Goal: Information Seeking & Learning: Learn about a topic

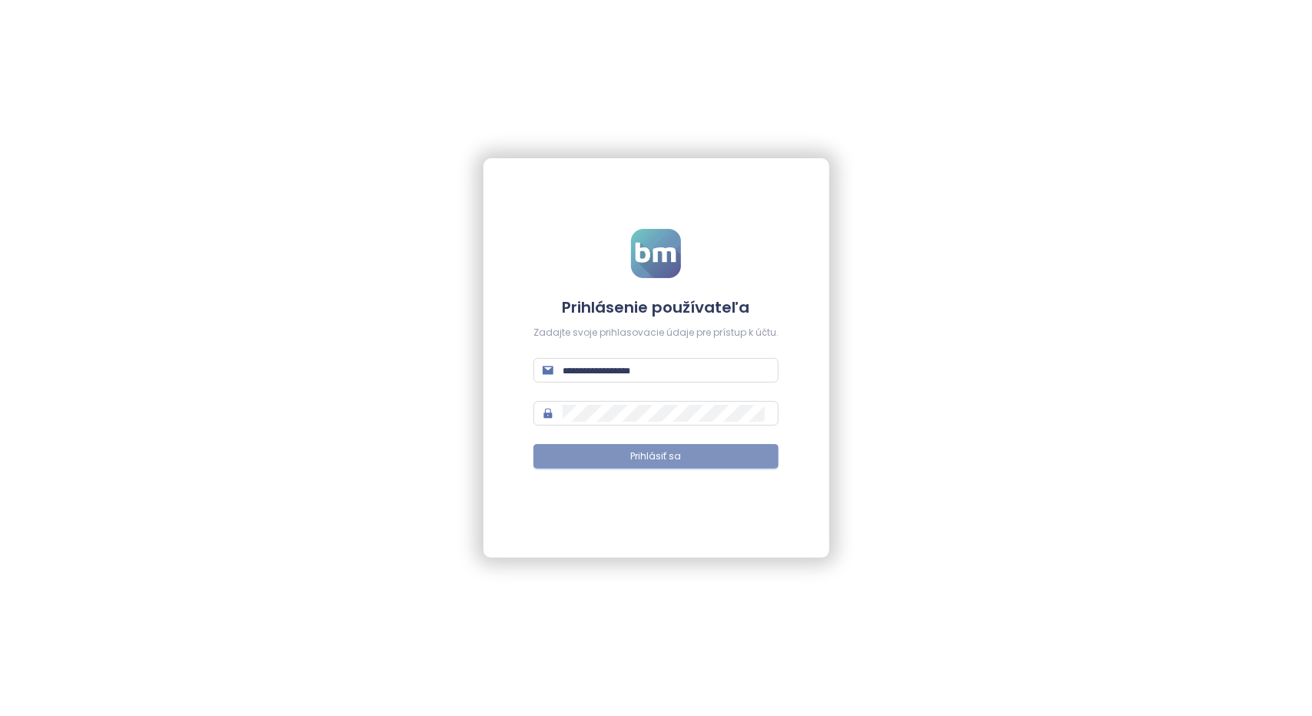
type input "**********"
click at [616, 454] on button "Prihlásiť sa" at bounding box center [655, 456] width 245 height 25
type input "**********"
click at [655, 457] on span "Prihlásiť sa" at bounding box center [656, 457] width 51 height 15
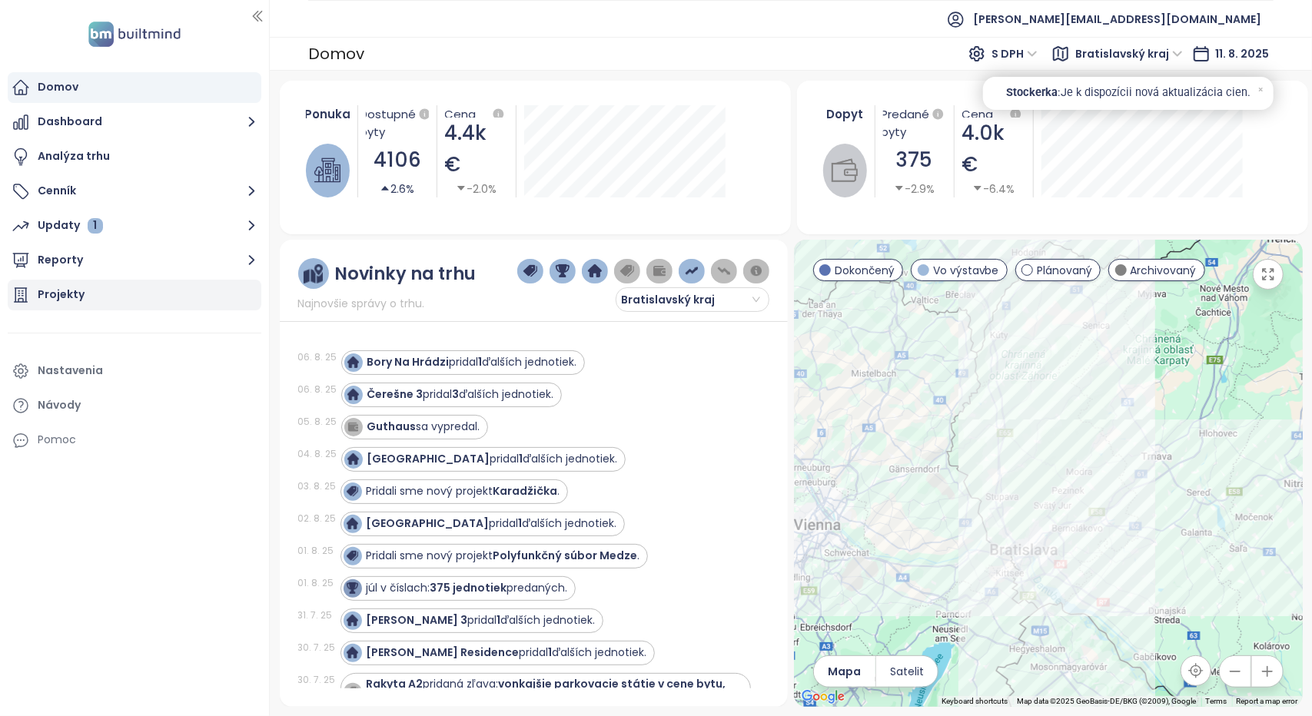
click at [71, 297] on div "Projekty" at bounding box center [61, 294] width 47 height 19
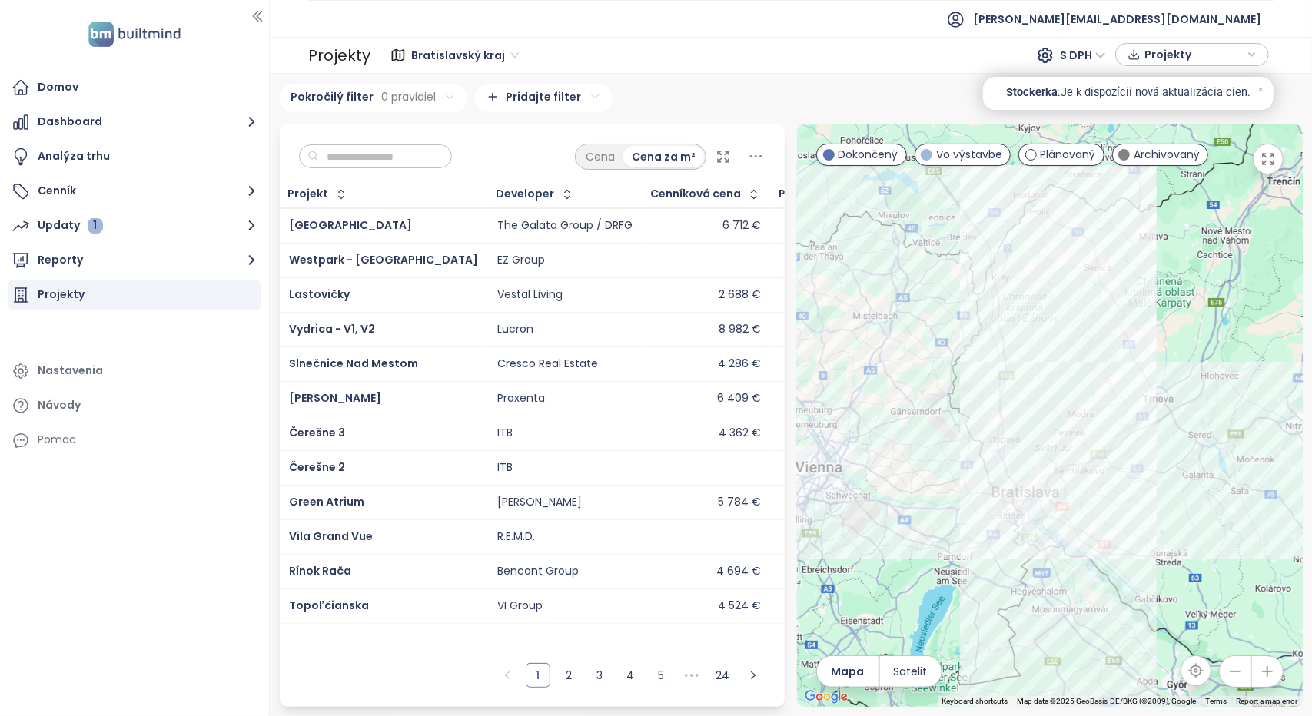
click at [577, 96] on html "Domov Dashboard Analýza trhu Cenník Updaty 1 Reporty Projekty Nastavenia Návody…" at bounding box center [656, 358] width 1312 height 716
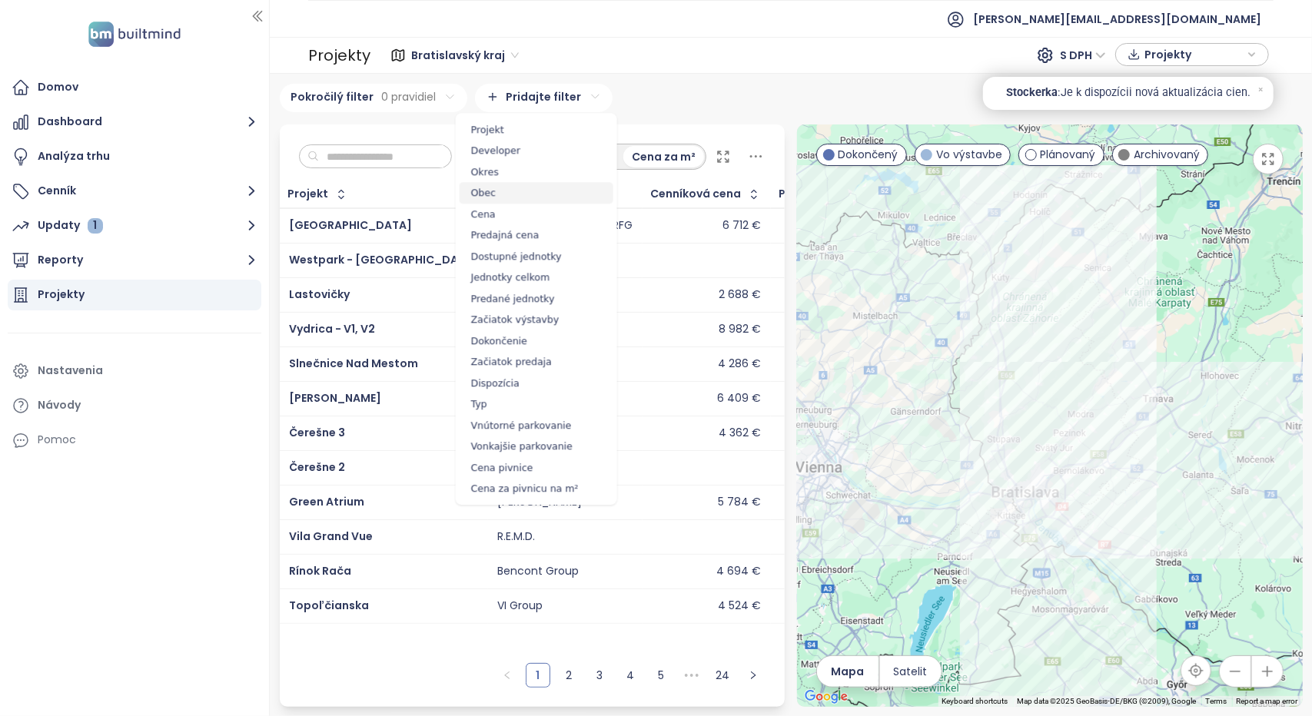
click at [501, 190] on span "Obec" at bounding box center [537, 193] width 154 height 22
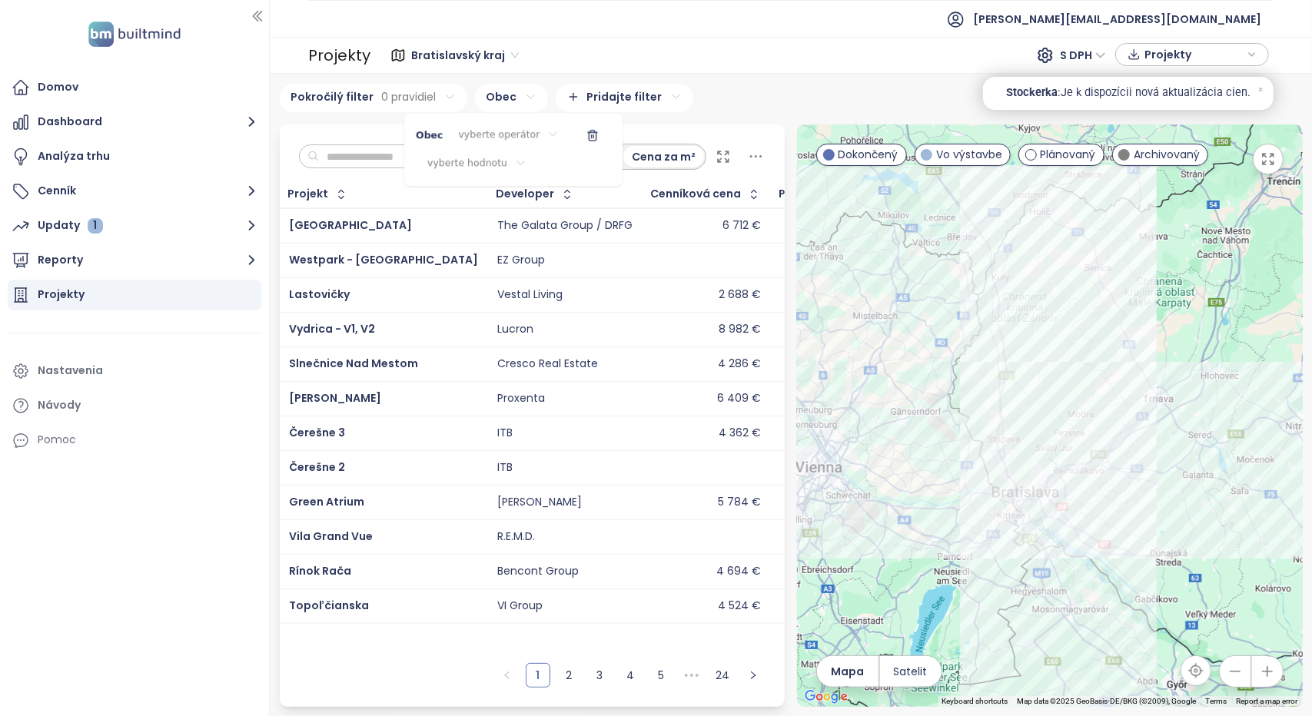
click at [1046, 88] on html "Domov Dashboard Analýza trhu Cenník Updaty 1 Reporty Projekty Nastavenia Návody…" at bounding box center [656, 358] width 1312 height 716
click at [1048, 95] on span "Stockerka" at bounding box center [1031, 94] width 51 height 18
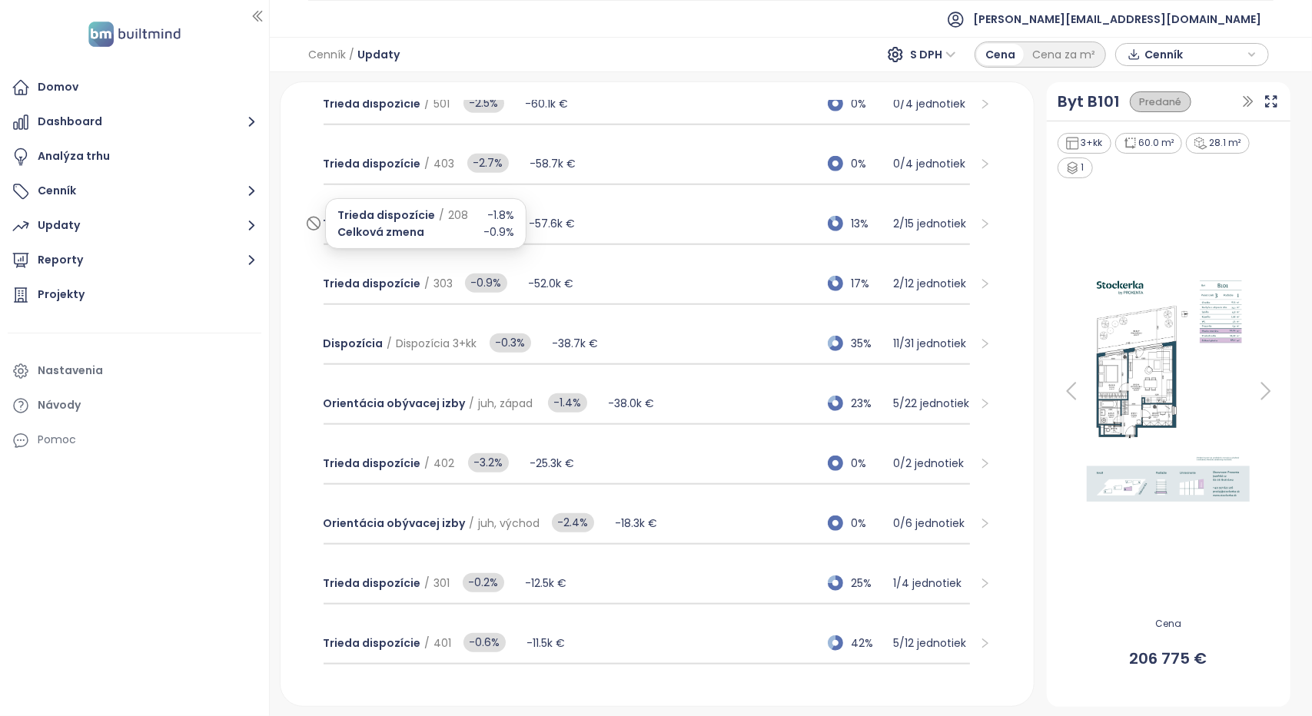
scroll to position [1015, 0]
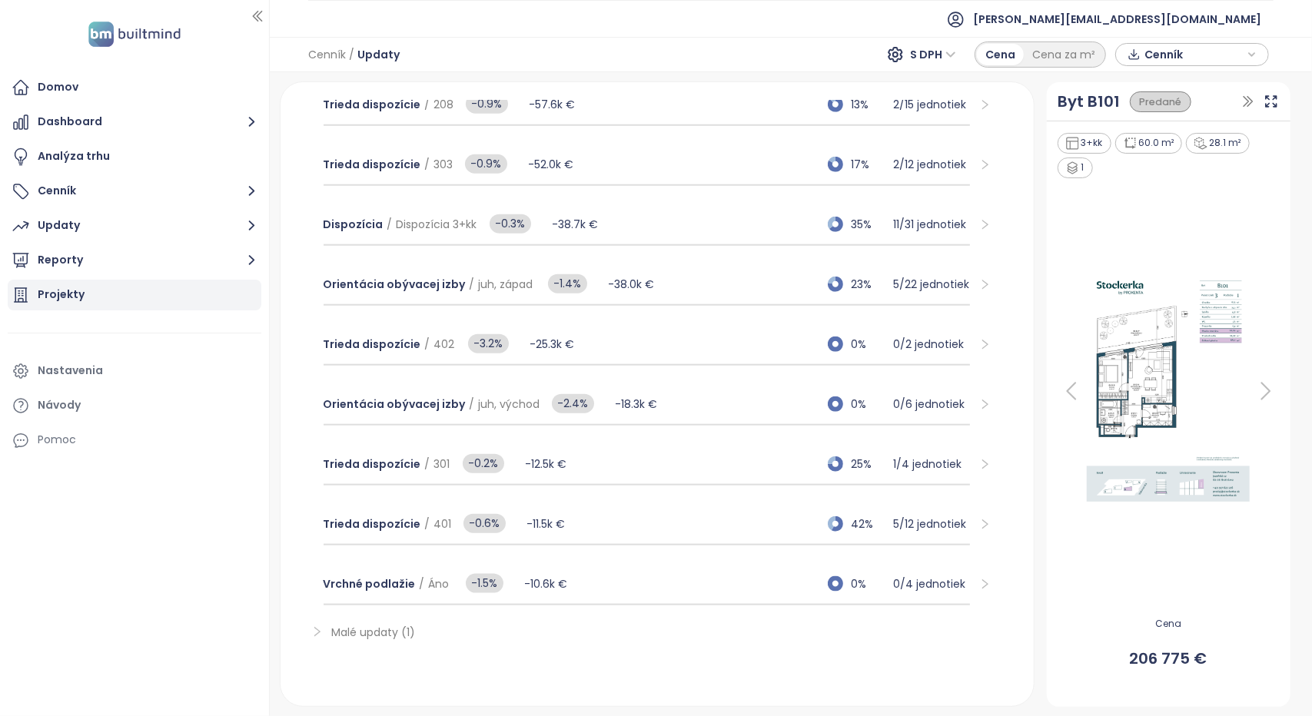
click at [53, 301] on div "Projekty" at bounding box center [61, 294] width 47 height 19
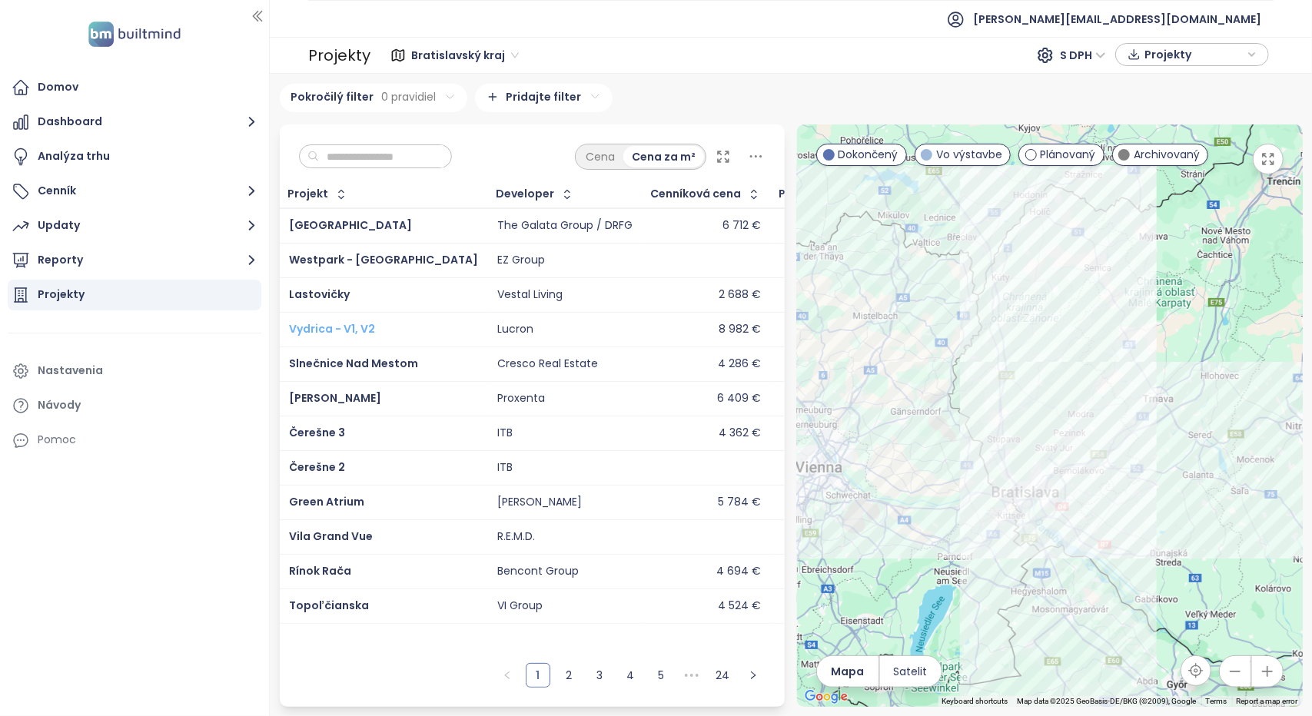
click at [321, 328] on span "Vydrica - V1, V2" at bounding box center [332, 328] width 86 height 15
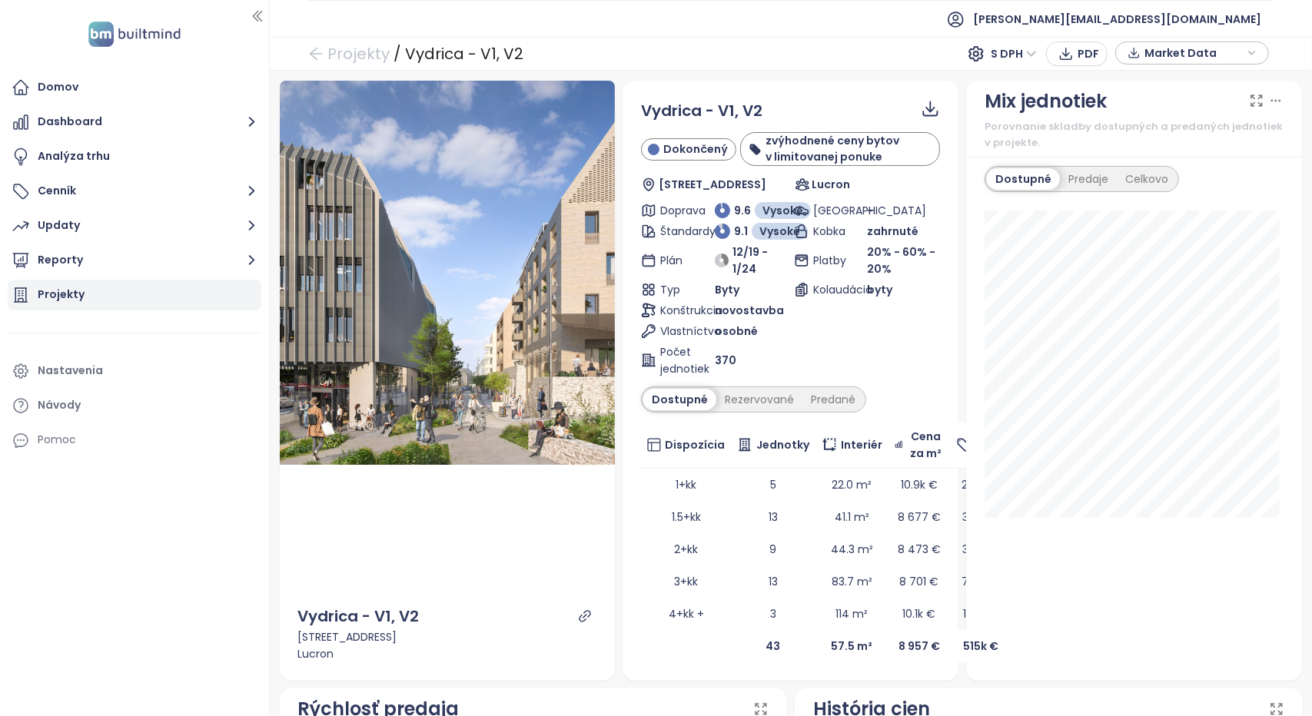
click at [62, 297] on div "Projekty" at bounding box center [61, 294] width 47 height 19
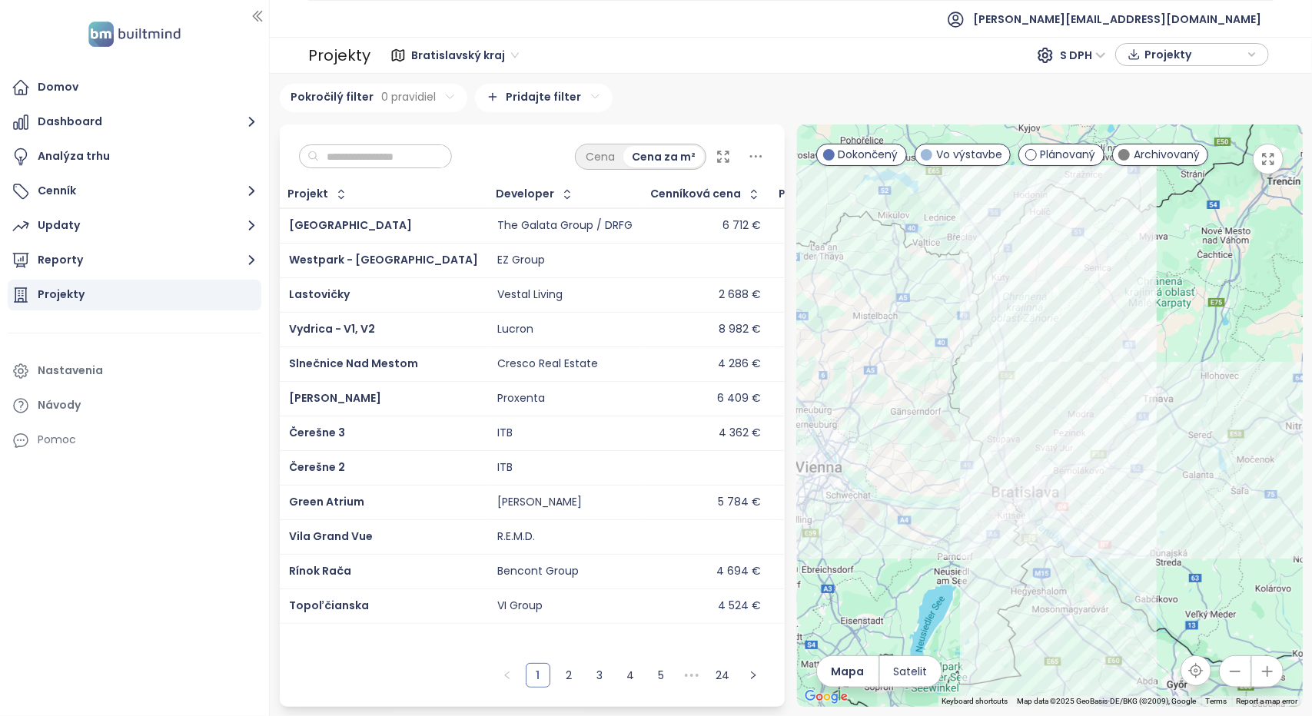
click at [1257, 51] on icon "button" at bounding box center [1252, 54] width 9 height 23
click at [1257, 51] on icon "button" at bounding box center [1252, 55] width 9 height 23
click at [497, 190] on div "Developer" at bounding box center [526, 194] width 58 height 10
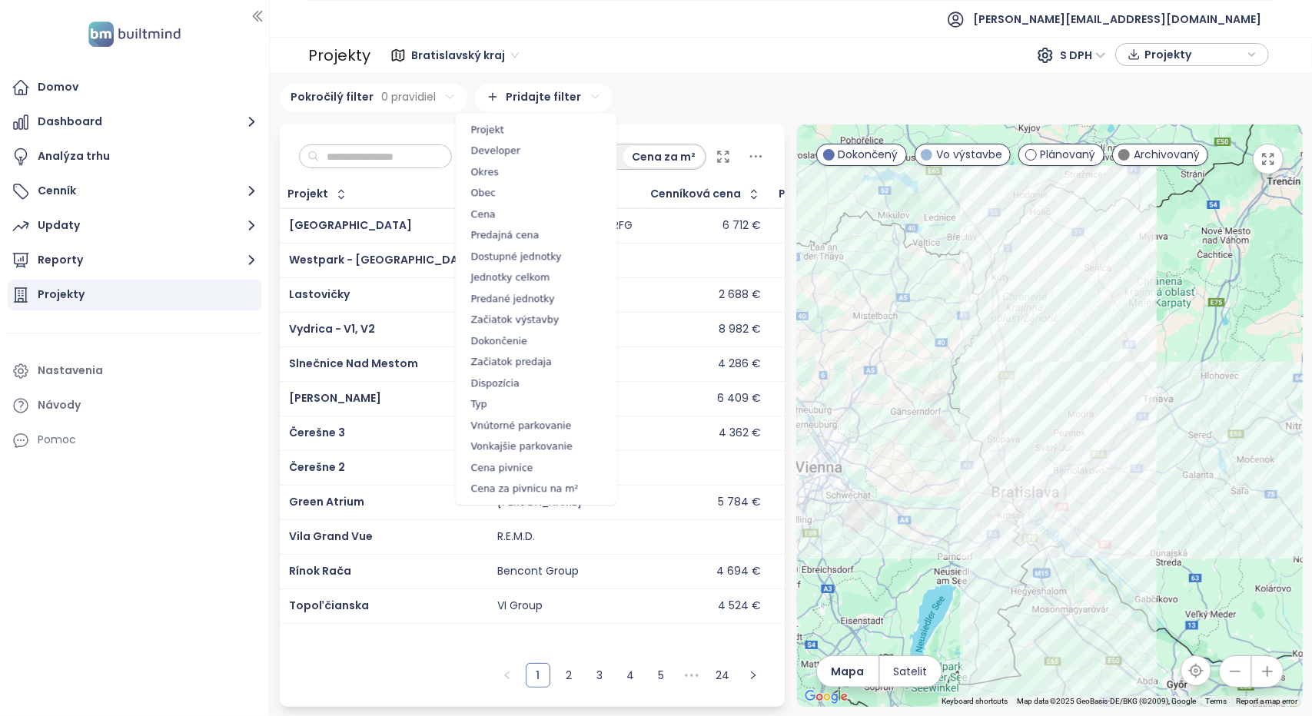
click at [540, 99] on html "Domov Dashboard Analýza trhu Cenník Updaty Reporty Projekty Nastavenia Návody P…" at bounding box center [656, 358] width 1312 height 716
click at [485, 196] on span "Obec" at bounding box center [537, 193] width 154 height 22
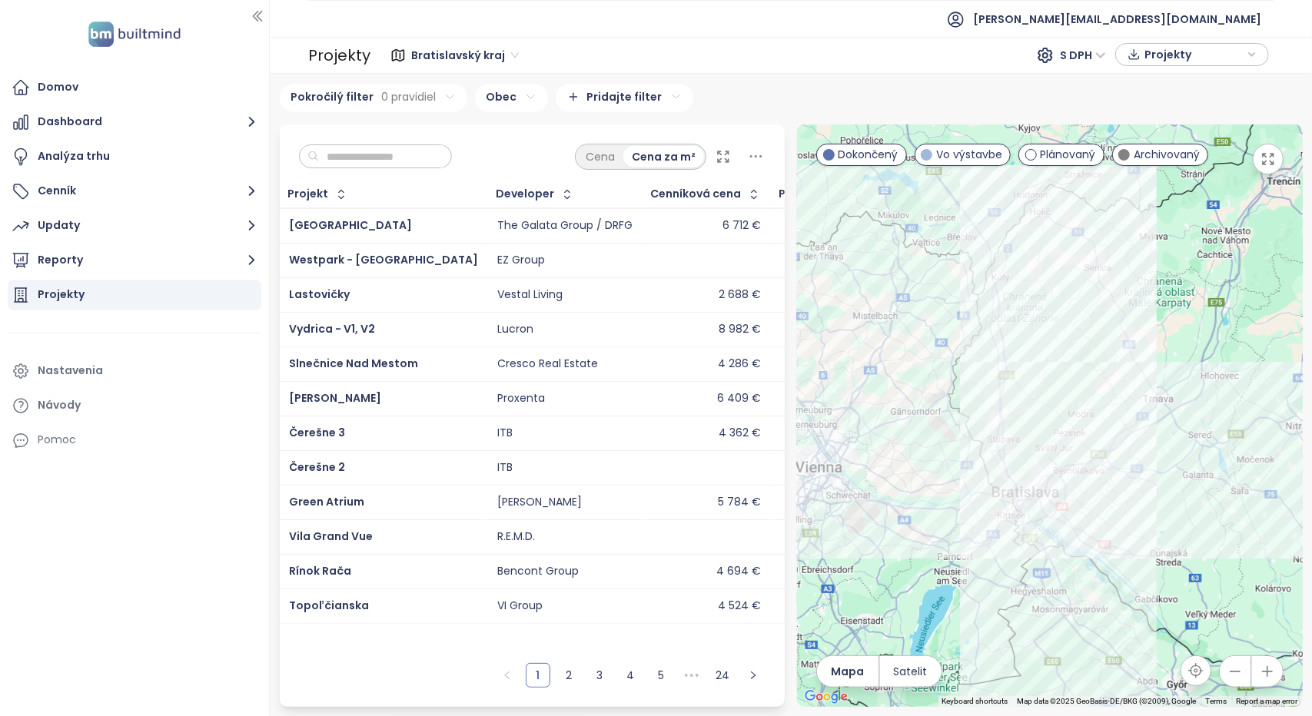
click at [360, 154] on html "Domov Dashboard Analýza trhu Cenník Updaty Reporty Projekty Nastavenia Návody P…" at bounding box center [656, 358] width 1312 height 716
click at [438, 99] on html "Domov Dashboard Analýza trhu Cenník Updaty Reporty Projekty Nastavenia Návody P…" at bounding box center [656, 358] width 1312 height 716
click at [267, 136] on body "Domov Dashboard Analýza trhu Cenník Updaty Reporty Projekty Nastavenia Návody P…" at bounding box center [656, 358] width 1312 height 716
click at [311, 166] on span "Pridať pravidlo" at bounding box center [325, 165] width 70 height 14
click at [429, 162] on span "Resetovať filter" at bounding box center [462, 162] width 75 height 14
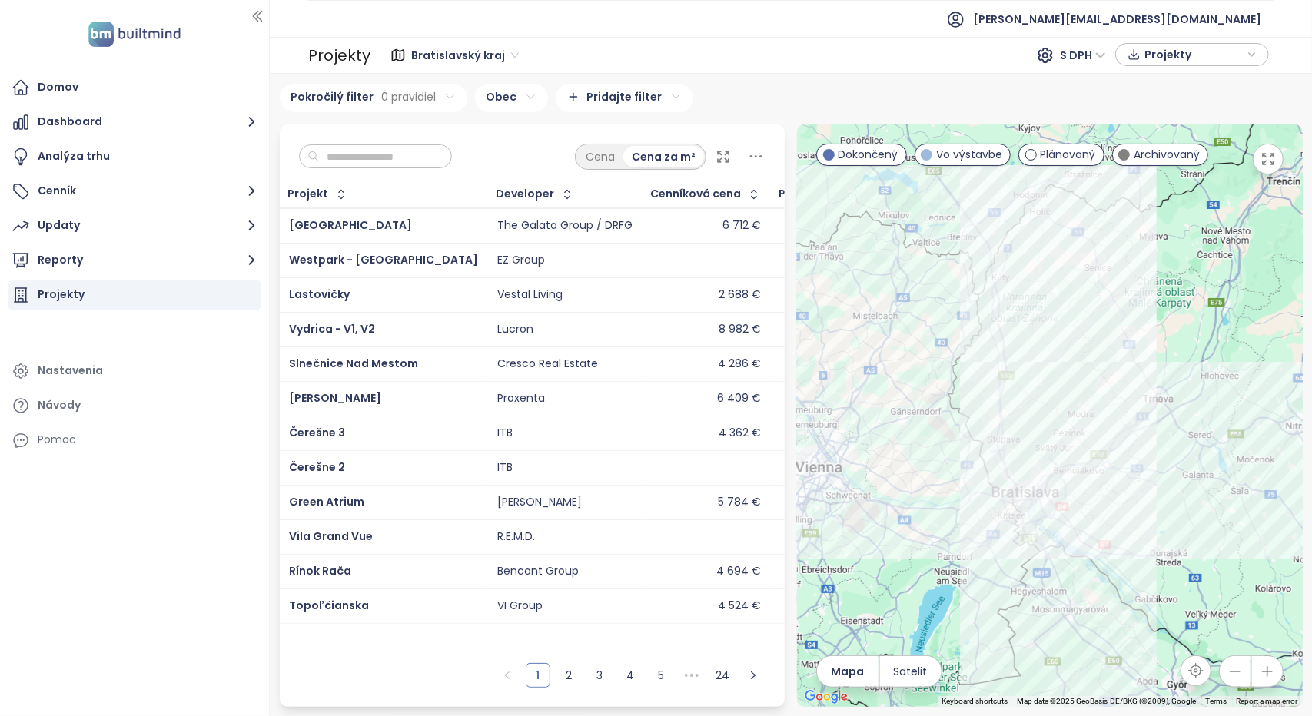
click at [690, 61] on html "Domov Dashboard Analýza trhu Cenník Updaty Reporty Projekty Nastavenia Návody P…" at bounding box center [656, 358] width 1312 height 716
click at [505, 55] on span "Bratislavský kraj" at bounding box center [465, 55] width 108 height 23
click at [508, 55] on span "Bratislavský kraj" at bounding box center [465, 55] width 108 height 23
click at [1258, 55] on div "Projekty" at bounding box center [1192, 54] width 137 height 23
click at [1163, 85] on span "XLSX" at bounding box center [1168, 83] width 42 height 23
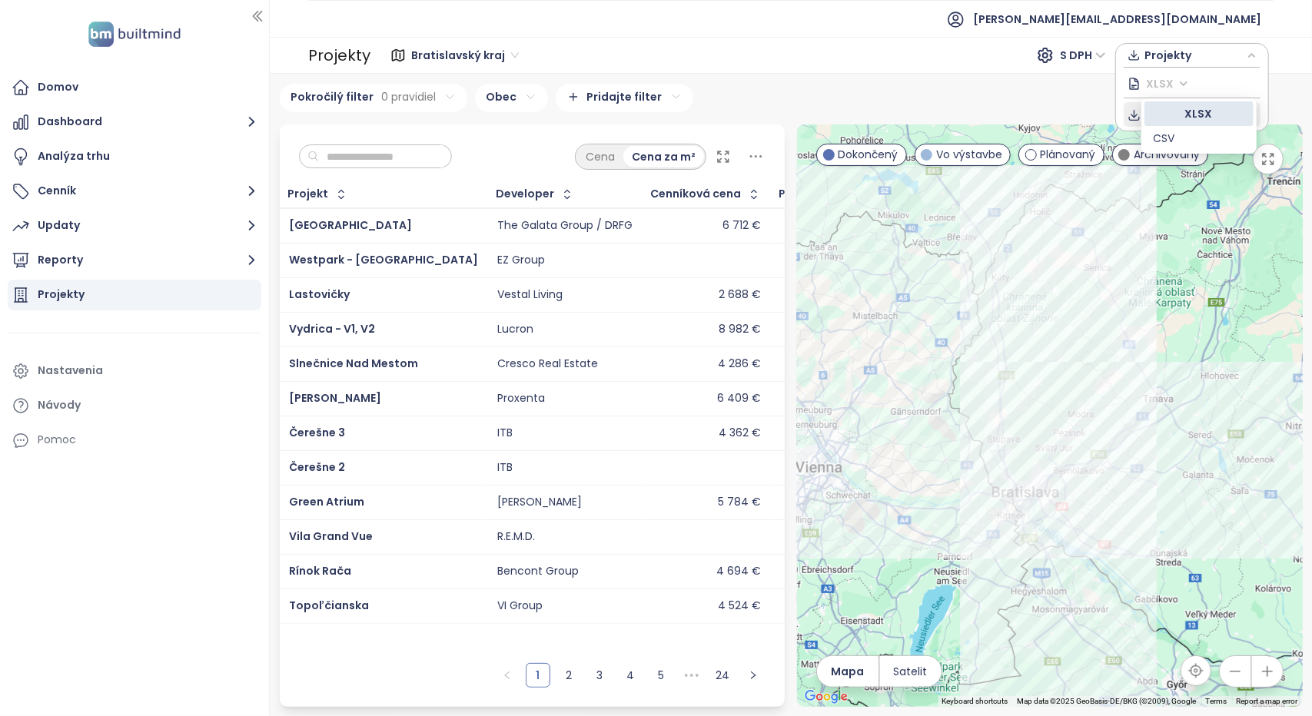
click at [1190, 115] on div "XLSX" at bounding box center [1199, 113] width 91 height 17
click at [1262, 54] on div "Projekty" at bounding box center [1192, 54] width 154 height 23
click at [1171, 51] on span "Projekty" at bounding box center [1194, 54] width 99 height 23
click at [1159, 111] on span "Stiahnuť" at bounding box center [1171, 114] width 48 height 17
click at [658, 96] on html "Domov Dashboard Analýza trhu Cenník Updaty Reporty Projekty Nastavenia Návody P…" at bounding box center [656, 358] width 1312 height 716
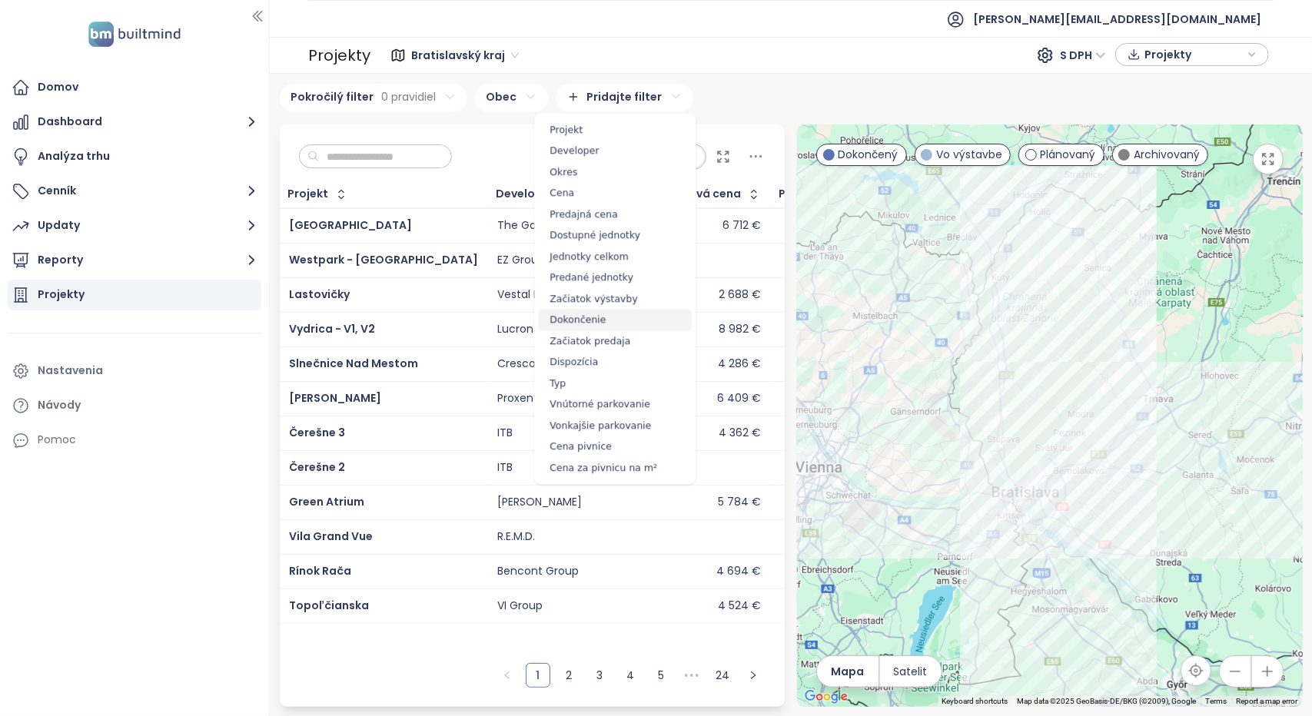
click at [580, 321] on span "Dokončenie" at bounding box center [615, 320] width 154 height 22
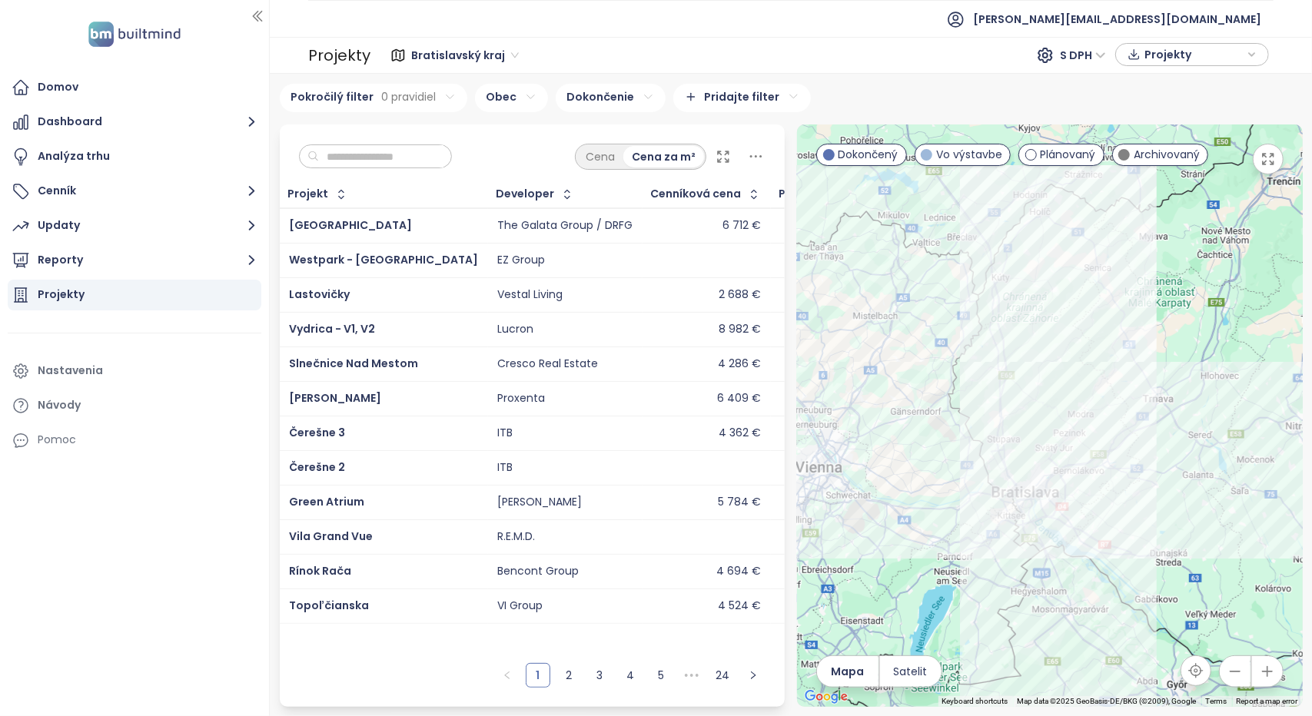
click at [761, 96] on html "Domov Dashboard Analýza trhu Cenník Updaty Reporty Projekty Nastavenia Návody P…" at bounding box center [656, 358] width 1312 height 716
click at [762, 96] on html "Domov Dashboard Analýza trhu Cenník Updaty Reporty Projekty Nastavenia Návody P…" at bounding box center [656, 358] width 1312 height 716
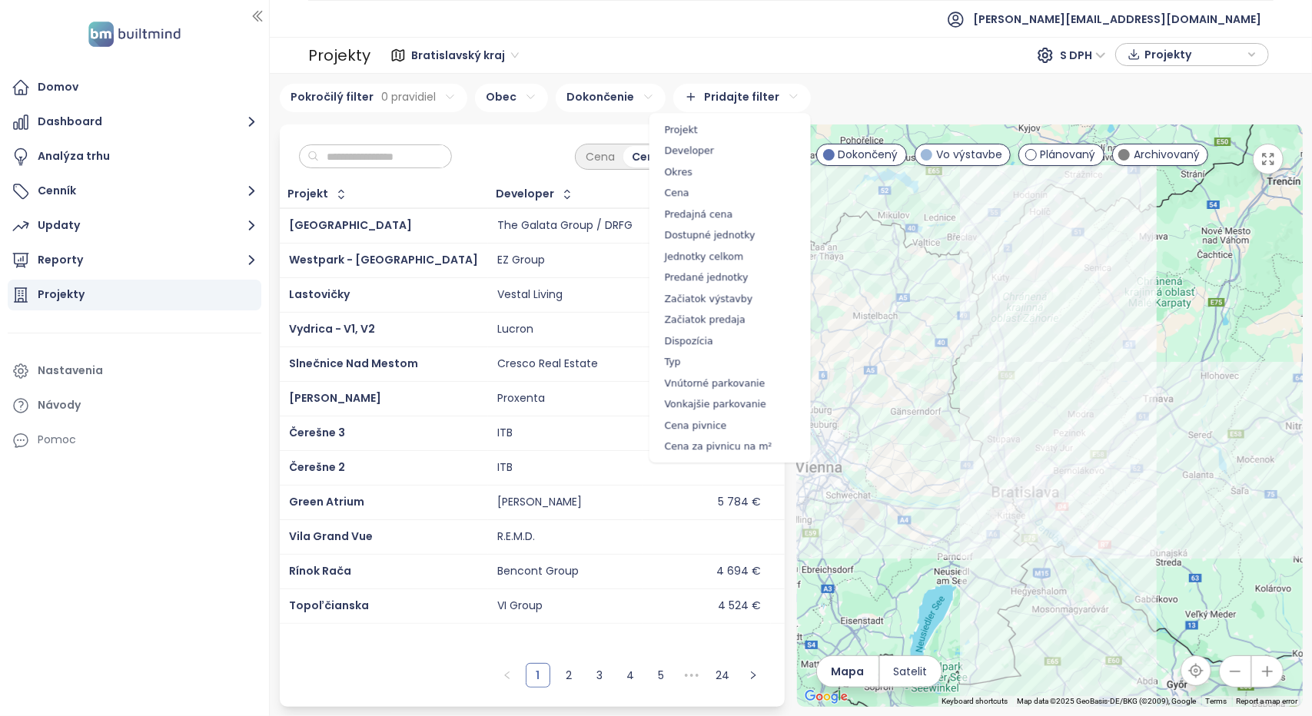
click at [879, 91] on html "Domov Dashboard Analýza trhu Cenník Updaty Reporty Projekty Nastavenia Návody P…" at bounding box center [656, 358] width 1312 height 716
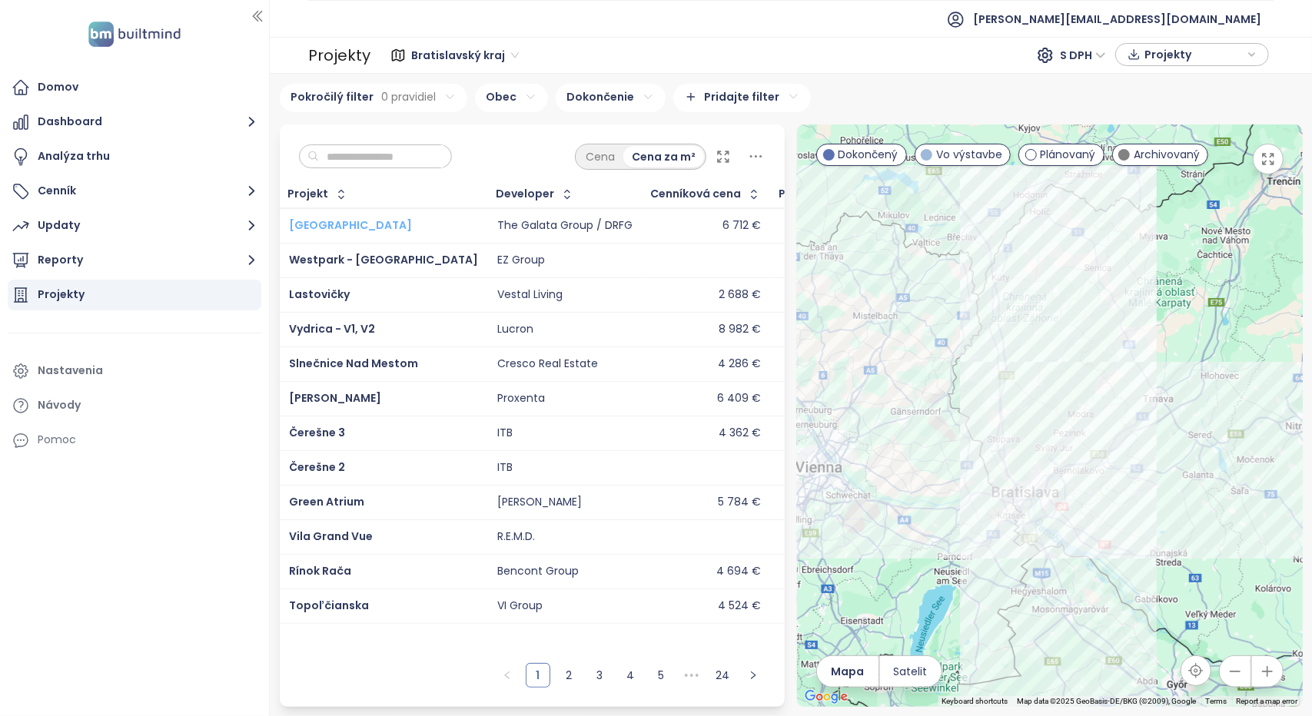
click at [311, 223] on span "[GEOGRAPHIC_DATA]" at bounding box center [350, 225] width 123 height 15
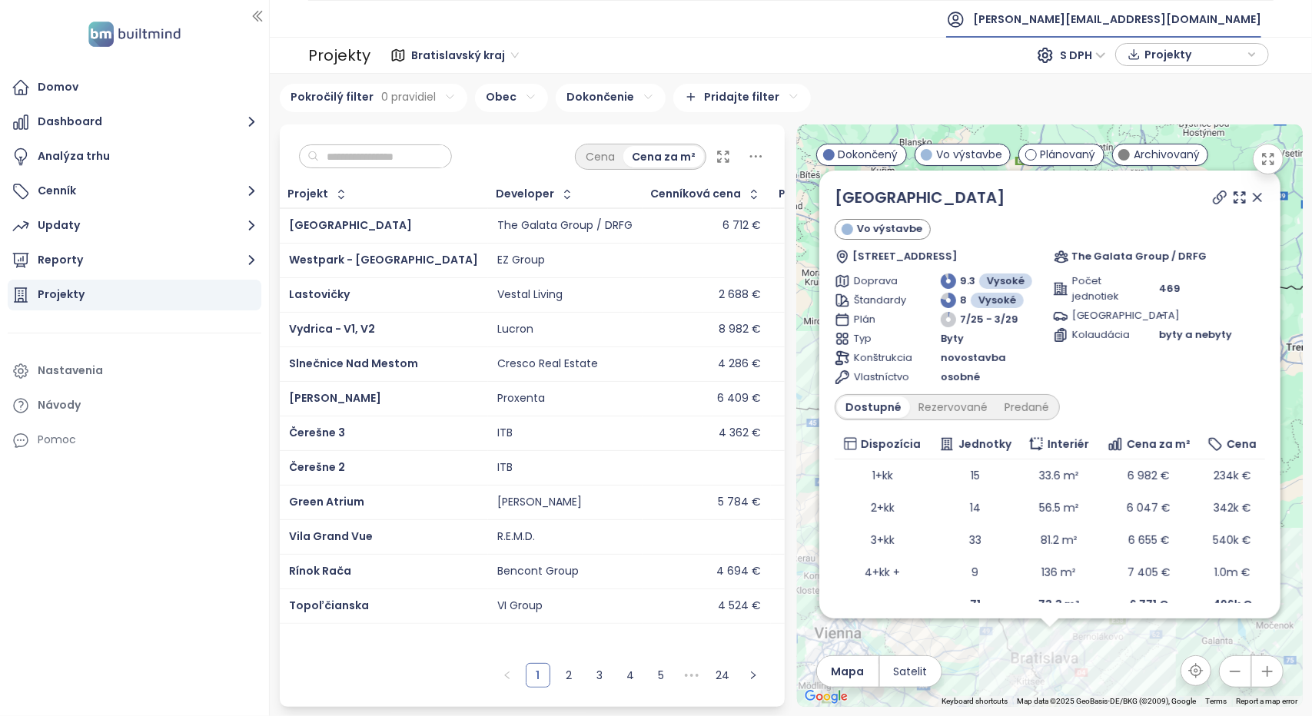
click at [1256, 21] on span "[PERSON_NAME][EMAIL_ADDRESS][DOMAIN_NAME]" at bounding box center [1117, 19] width 288 height 37
click at [1141, 61] on span "Odhlásiť sa" at bounding box center [1125, 61] width 61 height 15
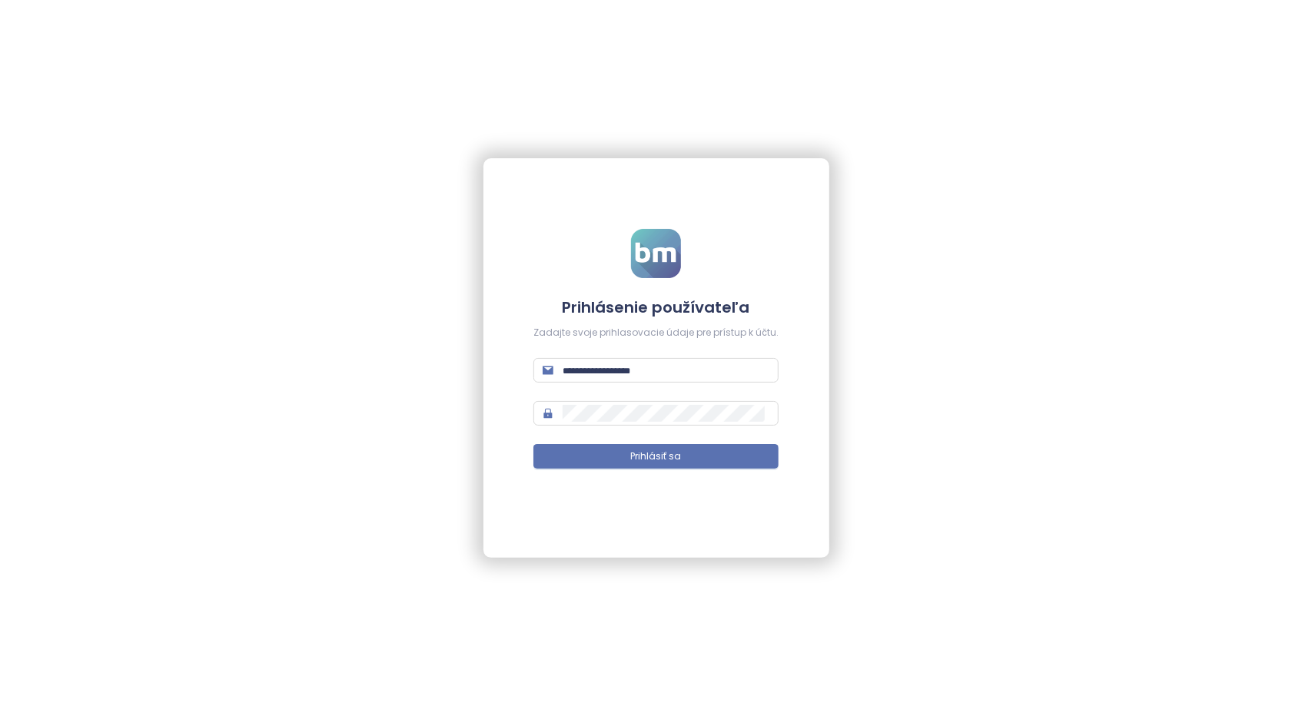
type input "**********"
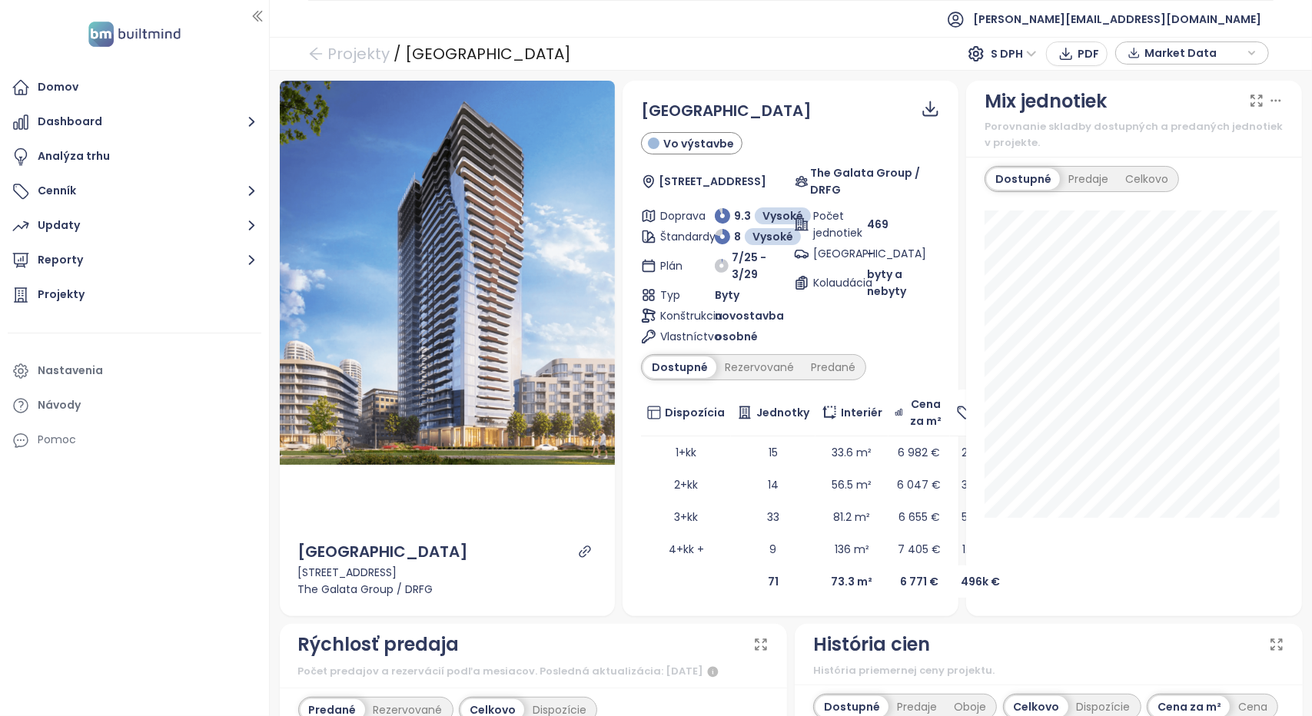
click at [1258, 51] on div "Market Data" at bounding box center [1192, 53] width 137 height 23
click at [1258, 53] on div "Market Data" at bounding box center [1192, 53] width 137 height 23
click at [812, 51] on div "Projekty / Ister Tower S DPH PDF Market Data" at bounding box center [791, 54] width 1042 height 34
